Goal: Contribute content: Contribute content

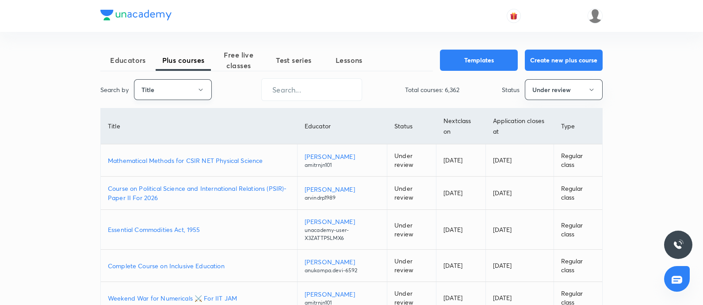
click at [192, 86] on button "Title" at bounding box center [173, 89] width 78 height 21
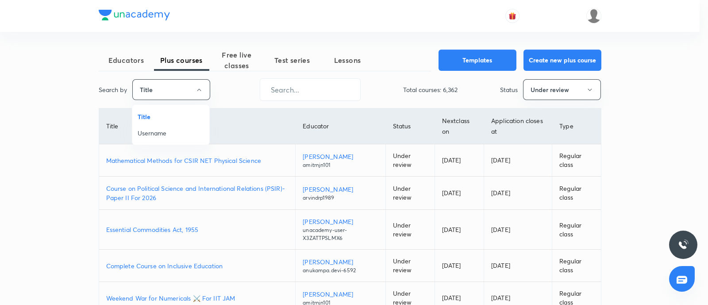
drag, startPoint x: 155, startPoint y: 128, endPoint x: 300, endPoint y: 112, distance: 146.4
click at [155, 128] on li "Username" at bounding box center [170, 133] width 77 height 16
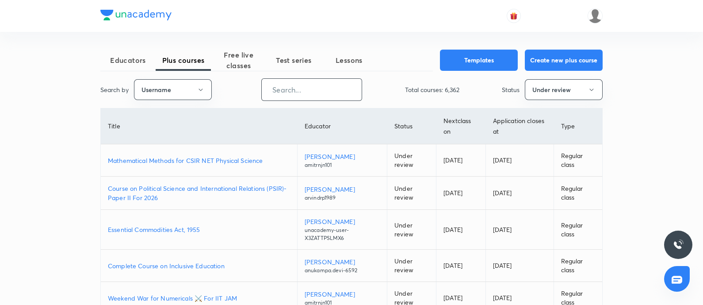
click at [304, 89] on input "text" at bounding box center [312, 89] width 100 height 23
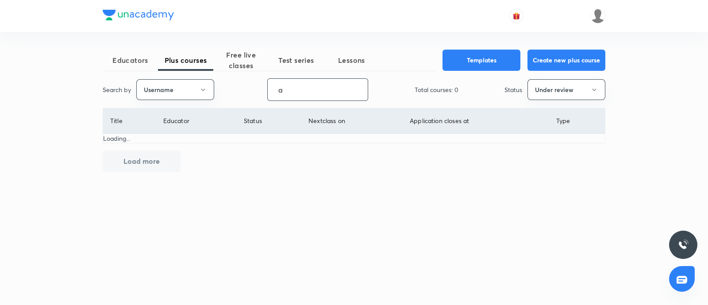
type input "a"
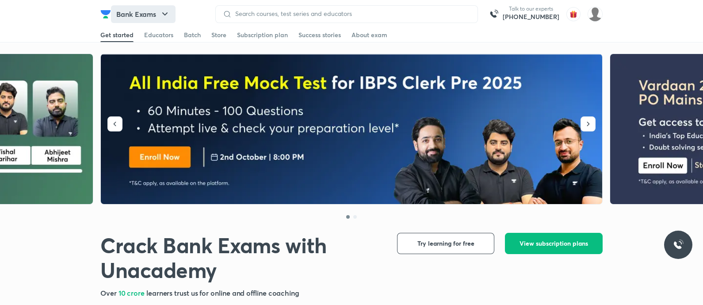
click at [142, 12] on button "Bank Exams" at bounding box center [143, 14] width 65 height 18
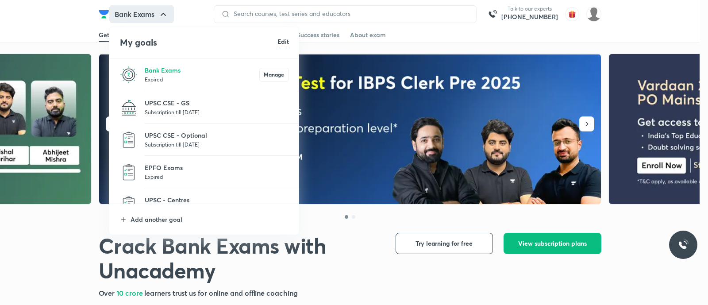
click at [158, 104] on p "UPSC CSE - GS" at bounding box center [217, 102] width 144 height 9
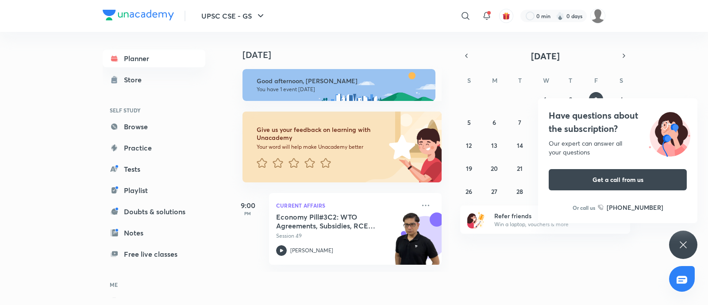
drag, startPoint x: 580, startPoint y: 113, endPoint x: 520, endPoint y: 12, distance: 117.4
click at [580, 112] on h4 "Have questions about the subscription?" at bounding box center [618, 122] width 138 height 27
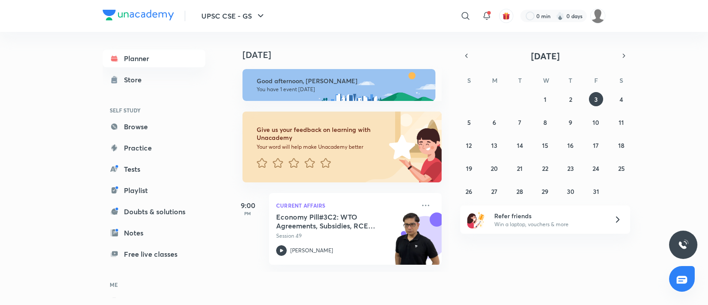
click at [622, 271] on div "Today Good afternoon, Piali You have 1 event today Give us your feedback on lea…" at bounding box center [468, 152] width 476 height 240
click at [654, 48] on div "Today Good afternoon, Piali You have 1 event today Give us your feedback on lea…" at bounding box center [468, 152] width 476 height 240
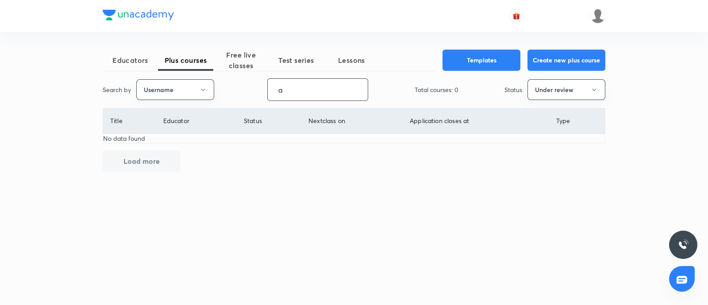
click at [289, 91] on input "a" at bounding box center [318, 89] width 100 height 23
click at [569, 86] on button "Under review" at bounding box center [566, 89] width 78 height 21
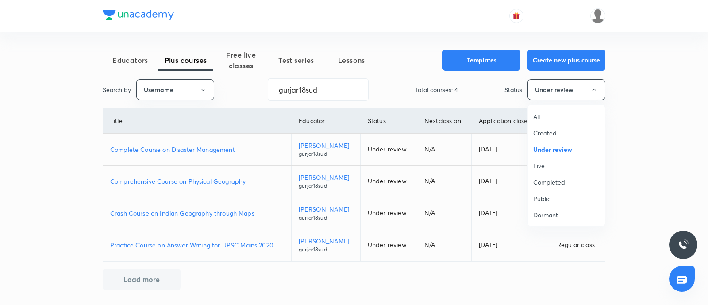
click at [546, 164] on span "Live" at bounding box center [566, 165] width 66 height 9
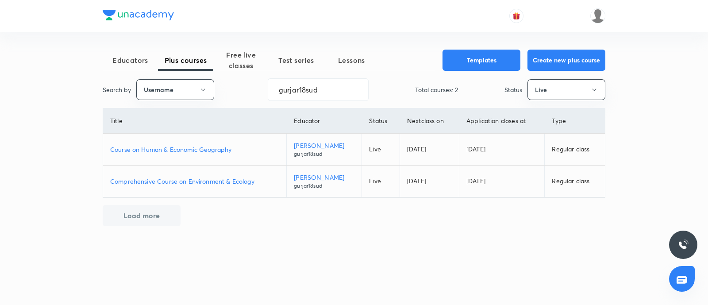
click at [180, 144] on td "Course on Human & Economic Geography" at bounding box center [195, 150] width 184 height 32
click at [195, 146] on p "Course on Human & Economic Geography" at bounding box center [194, 149] width 169 height 9
drag, startPoint x: 241, startPoint y: 94, endPoint x: 0, endPoint y: 101, distance: 241.2
click at [0, 100] on div "Educators Plus courses Free live classes Test series Lessons Templates Create n…" at bounding box center [354, 152] width 708 height 305
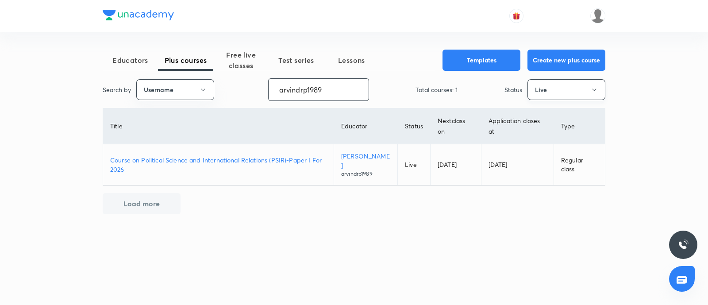
type input "arvindrp1989"
click at [538, 92] on button "Live" at bounding box center [566, 89] width 78 height 21
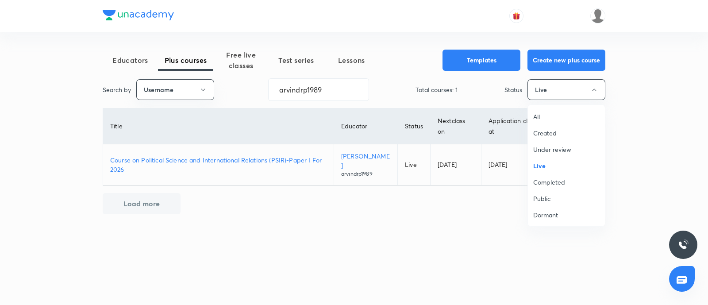
click at [554, 142] on li "Under review" at bounding box center [566, 149] width 77 height 16
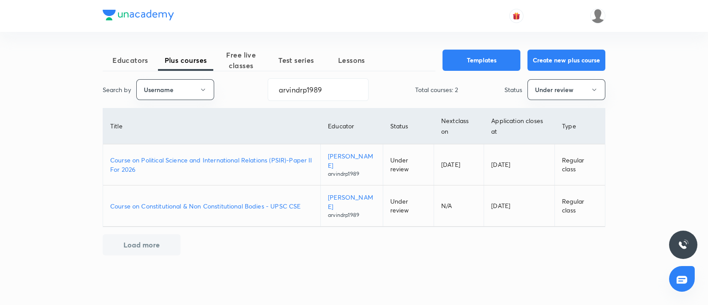
click at [196, 160] on p "Course on Political Science and International Relations (PSIR)-Paper II For 2026" at bounding box center [211, 164] width 203 height 19
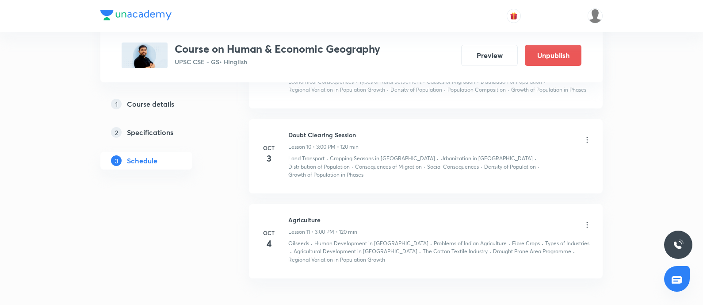
scroll to position [1188, 0]
